Goal: Task Accomplishment & Management: Manage account settings

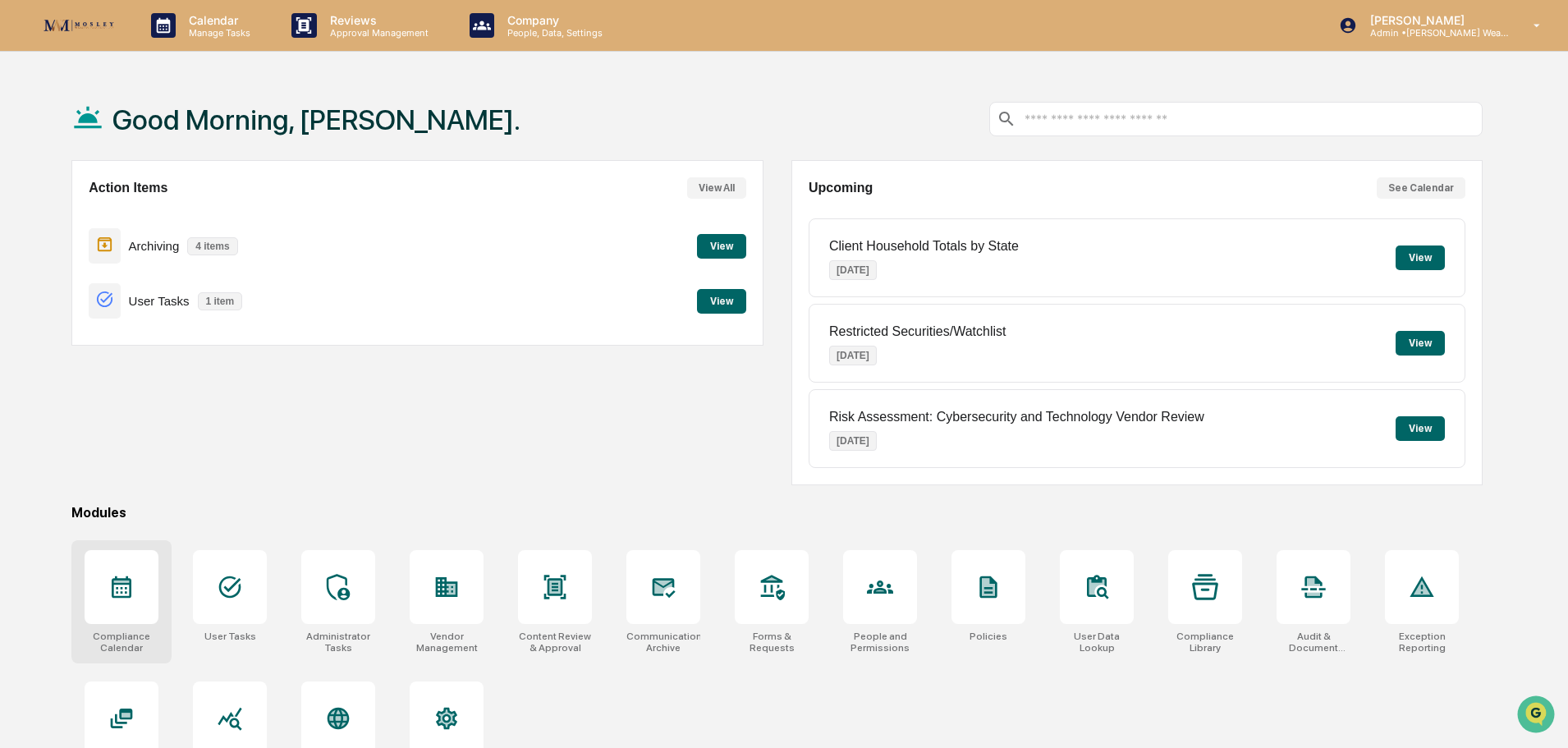
click at [122, 589] on icon at bounding box center [122, 586] width 20 height 22
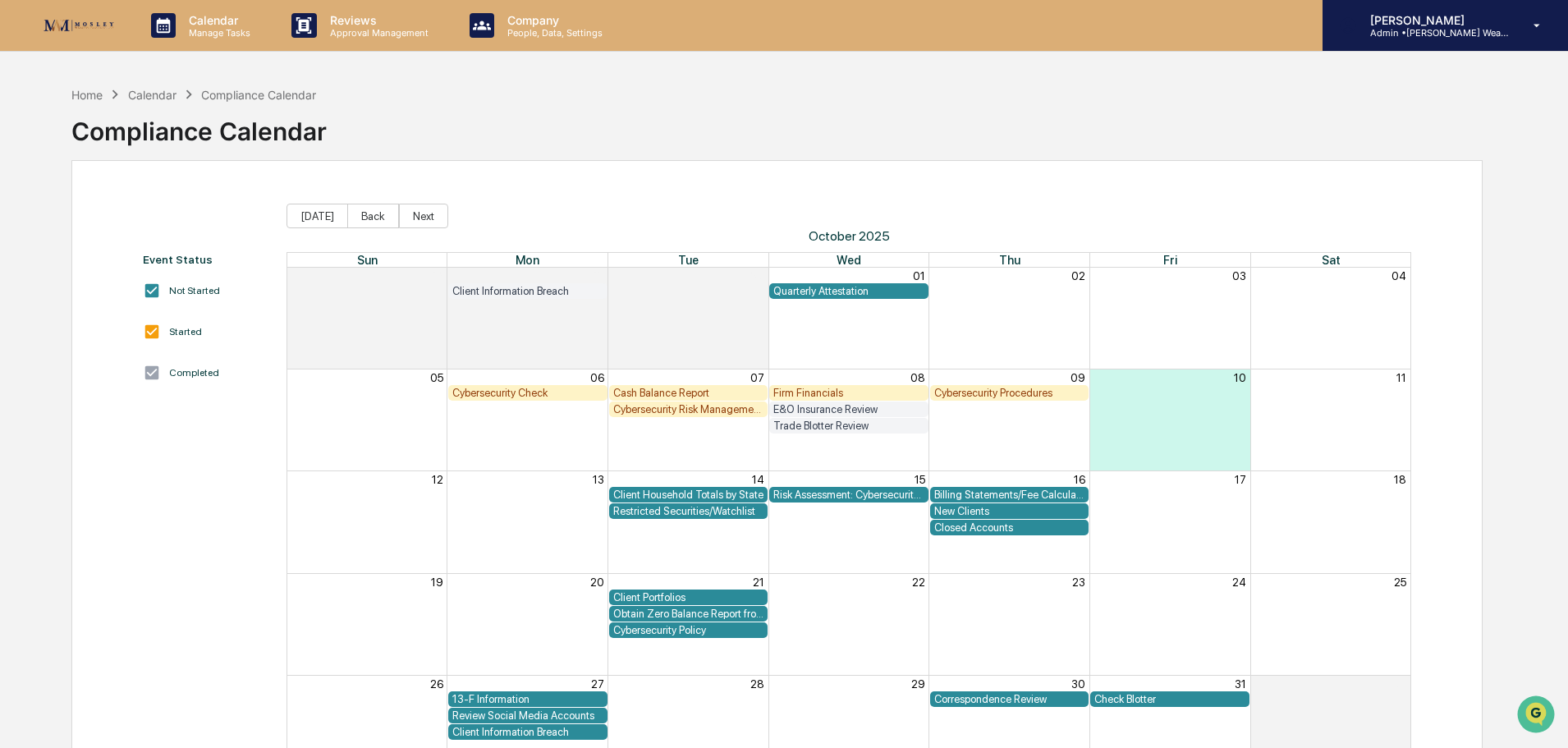
click at [1443, 28] on p "Admin • Mosley Wealth" at bounding box center [1433, 32] width 152 height 11
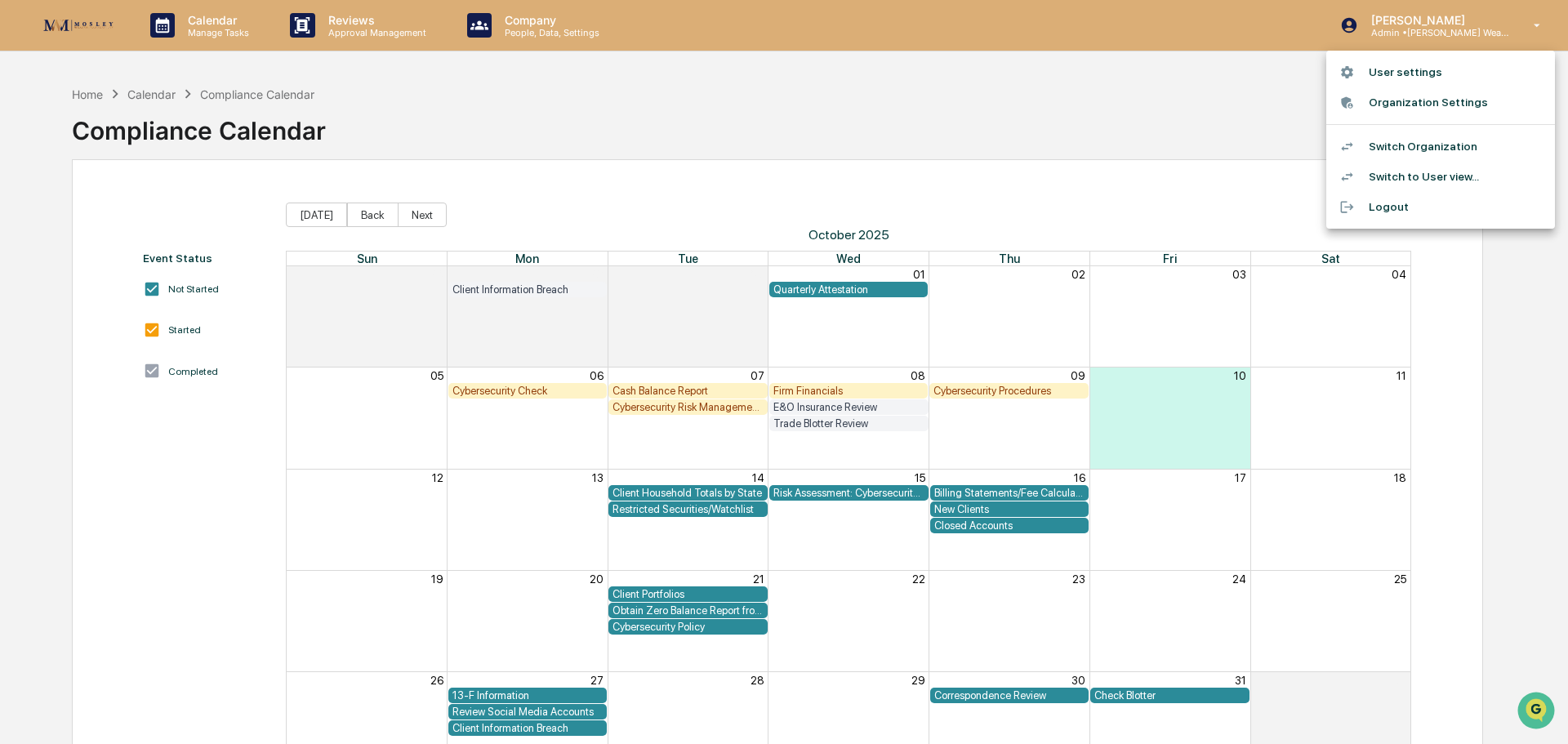
click at [1417, 142] on li "Switch Organization" at bounding box center [1440, 146] width 229 height 30
